Goal: Check status

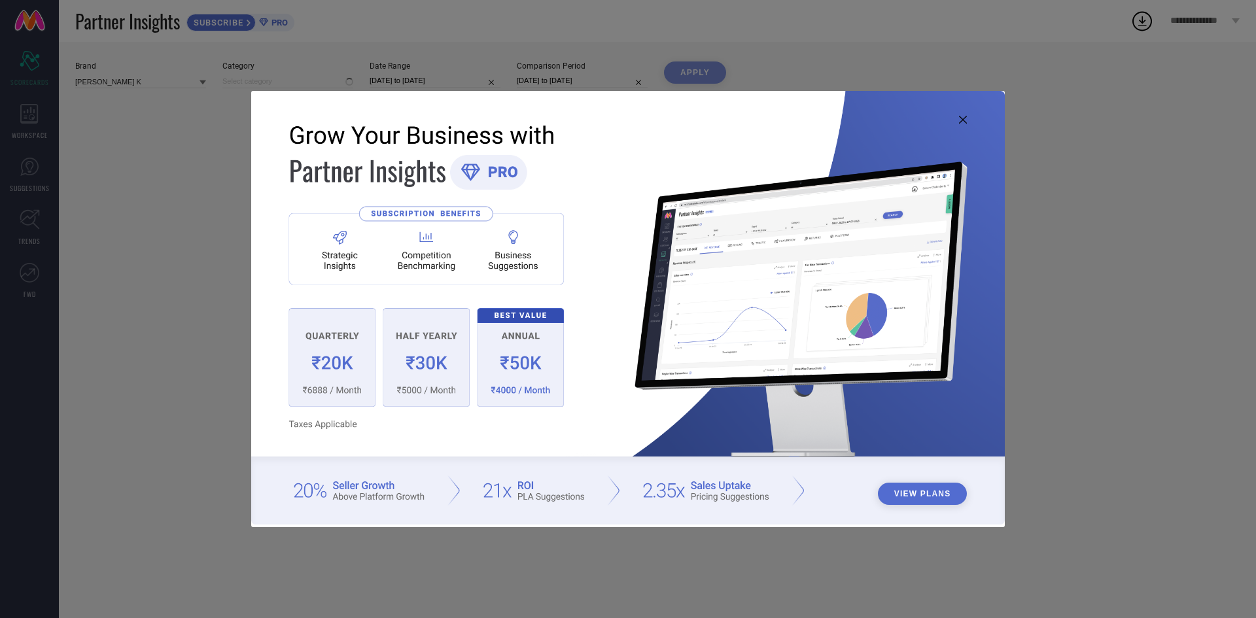
type input "All"
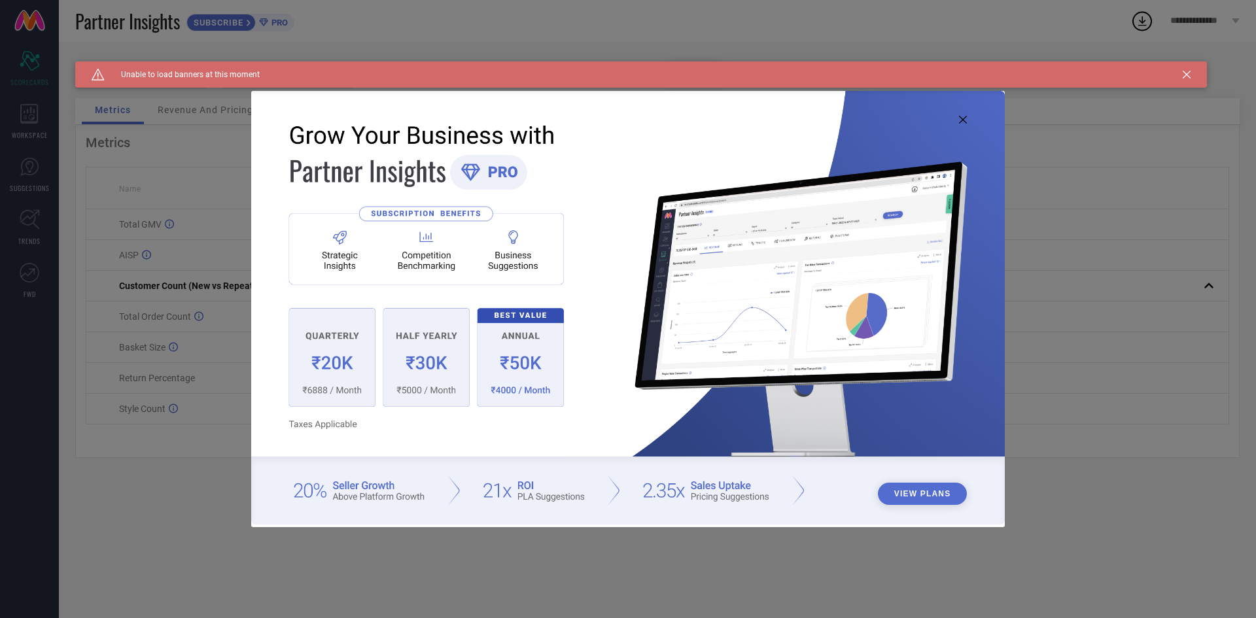
click at [961, 117] on icon at bounding box center [963, 120] width 8 height 8
